Goal: Task Accomplishment & Management: Complete application form

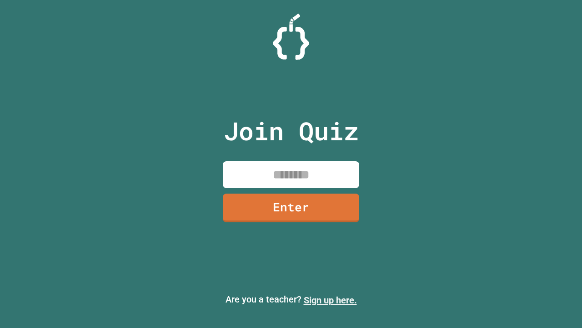
click at [330, 300] on link "Sign up here." at bounding box center [330, 299] width 53 height 11
